Goal: Task Accomplishment & Management: Manage account settings

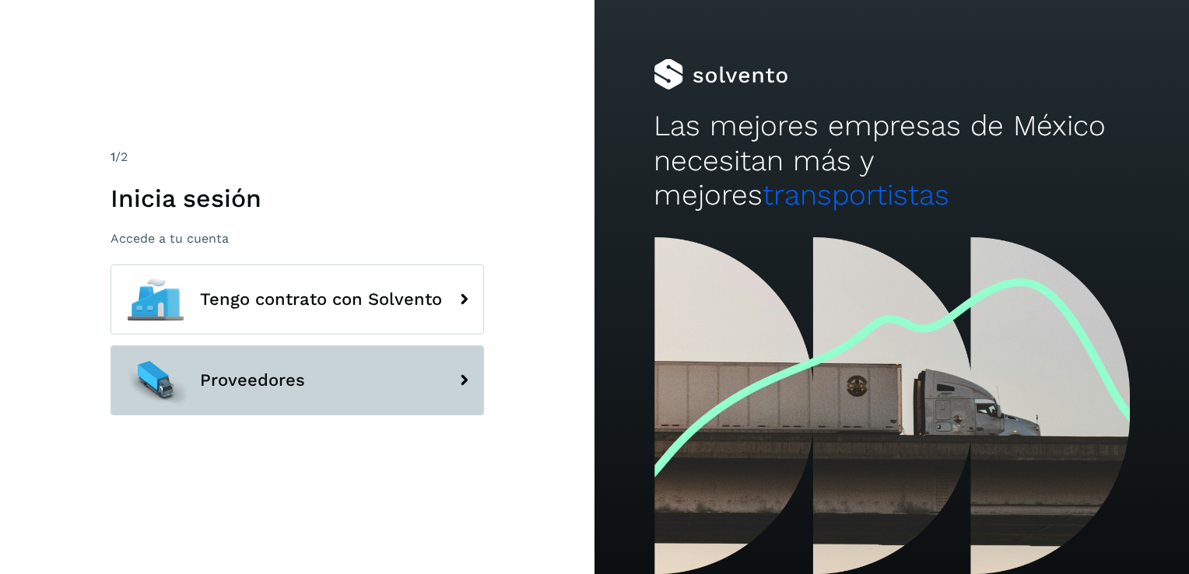
click at [266, 402] on button "Proveedores" at bounding box center [296, 380] width 373 height 70
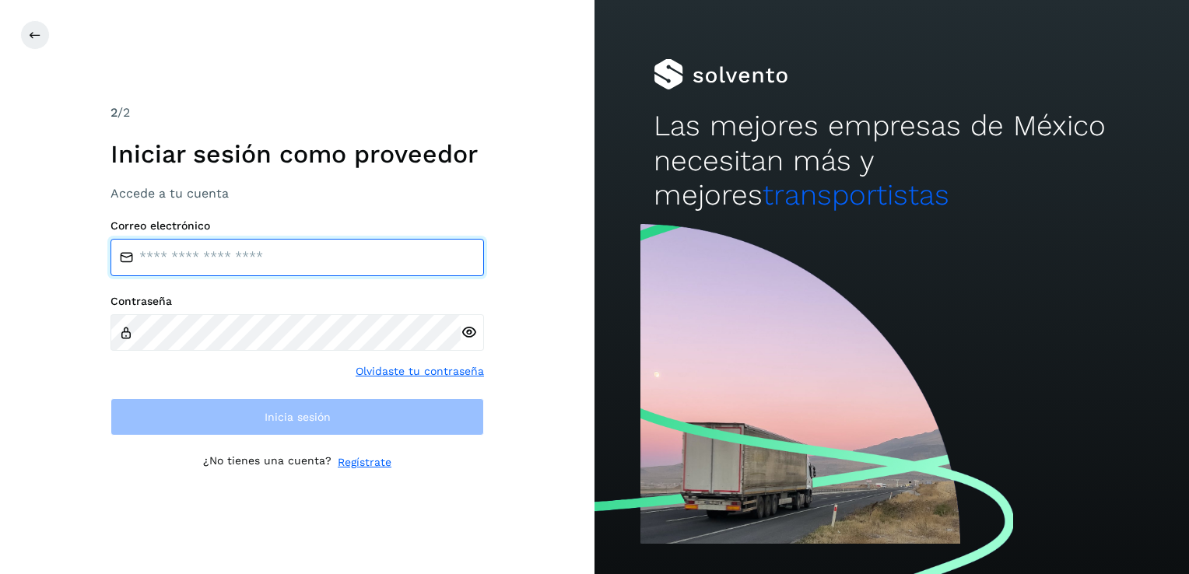
type input "**********"
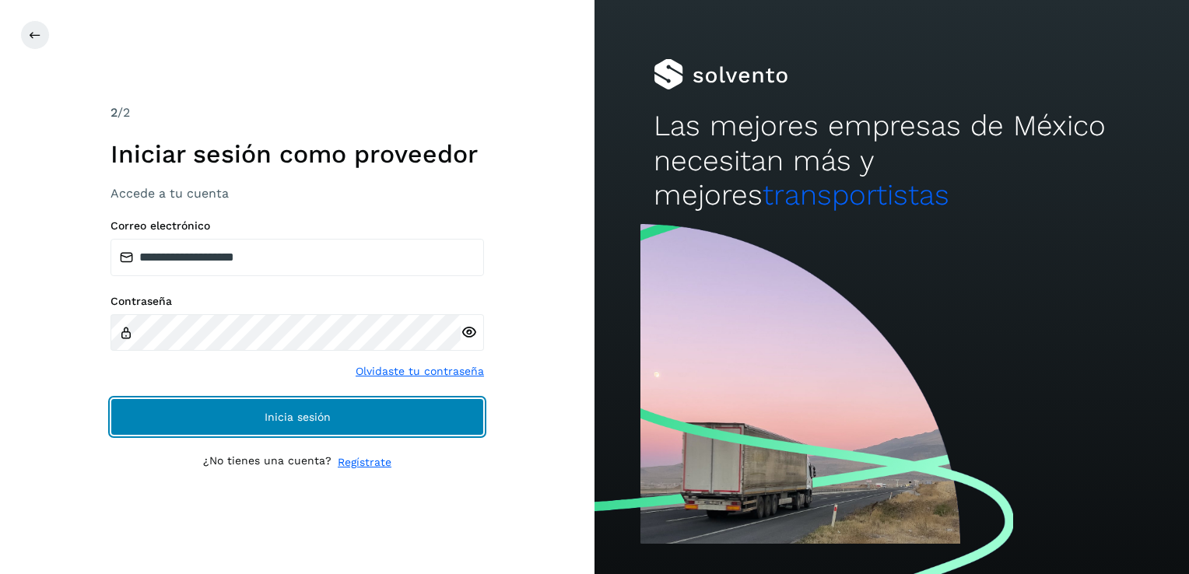
click at [254, 400] on button "Inicia sesión" at bounding box center [296, 416] width 373 height 37
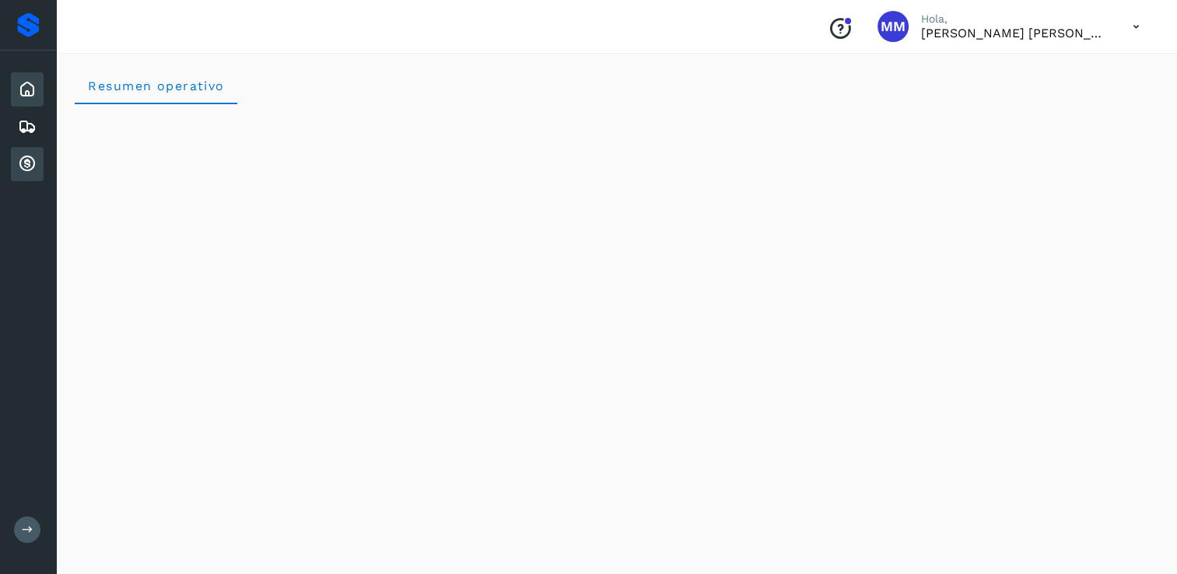
click at [31, 156] on icon at bounding box center [27, 164] width 19 height 19
